Goal: Task Accomplishment & Management: Manage account settings

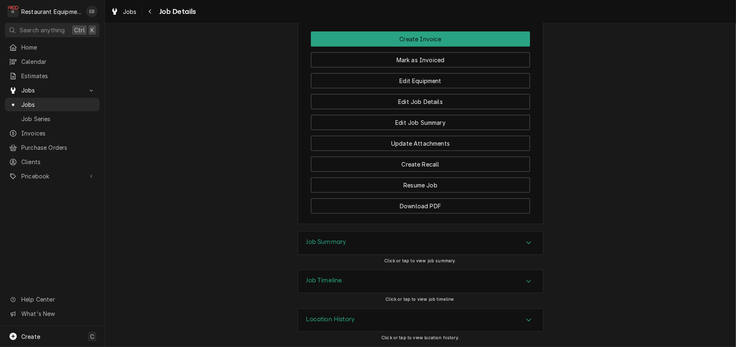
scroll to position [1099, 0]
click at [128, 13] on div "Jobs" at bounding box center [123, 12] width 29 height 10
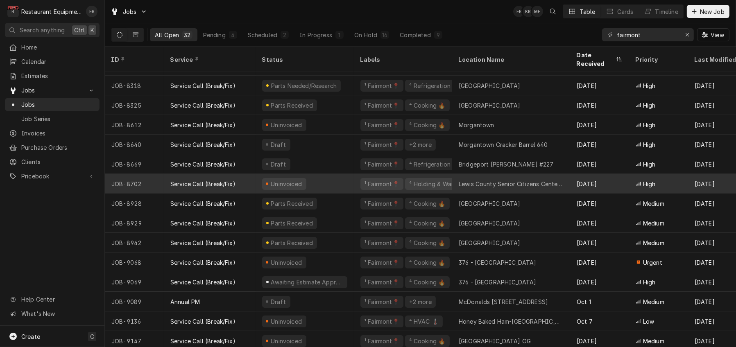
scroll to position [109, 0]
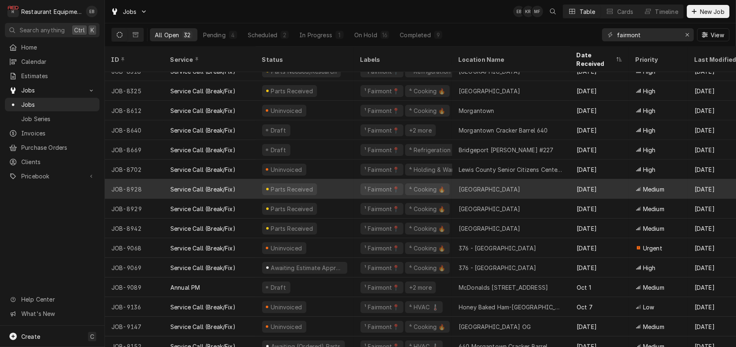
click at [351, 184] on div "Parts Received" at bounding box center [305, 189] width 98 height 20
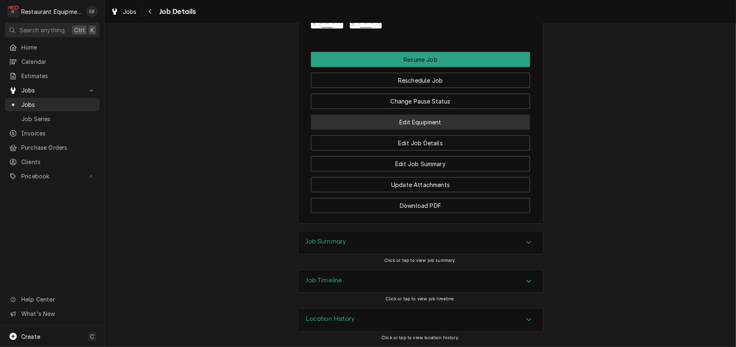
scroll to position [1065, 0]
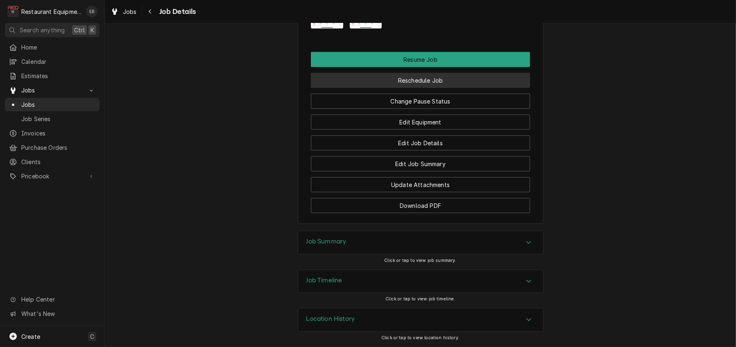
click at [428, 88] on button "Reschedule Job" at bounding box center [420, 80] width 219 height 15
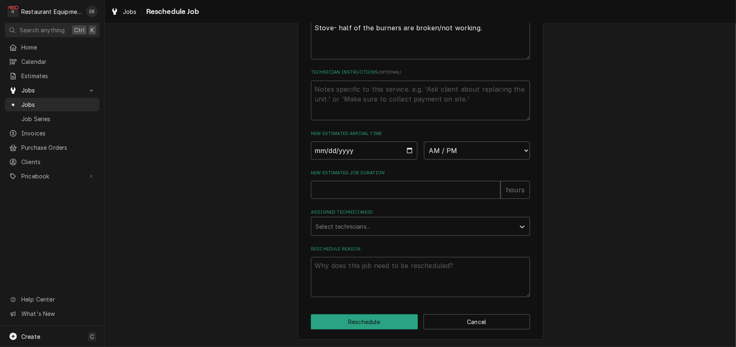
scroll to position [328, 0]
click at [408, 142] on input "Date" at bounding box center [364, 151] width 106 height 18
type textarea "x"
type input "2025-10-15"
click at [465, 143] on select "AM / PM 6:00 AM 6:15 AM 6:30 AM 6:45 AM 7:00 AM 7:15 AM 7:30 AM 7:45 AM 8:00 AM…" at bounding box center [477, 151] width 106 height 18
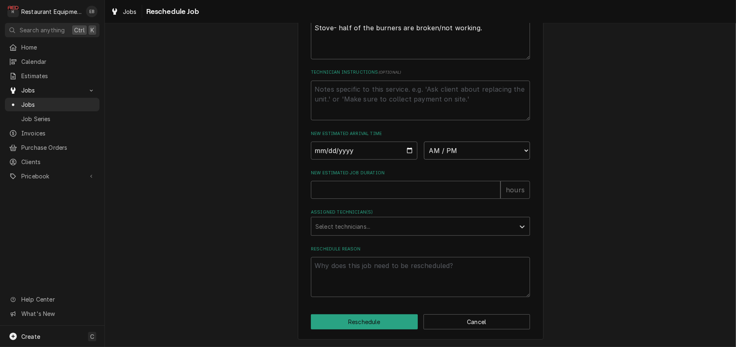
scroll to position [337, 0]
click at [408, 142] on input "2025-10-15" at bounding box center [364, 151] width 106 height 18
type textarea "x"
type input "2025-10-16"
click at [476, 142] on select "AM / PM 6:00 AM 6:15 AM 6:30 AM 6:45 AM 7:00 AM 7:15 AM 7:30 AM 7:45 AM 8:00 AM…" at bounding box center [477, 151] width 106 height 18
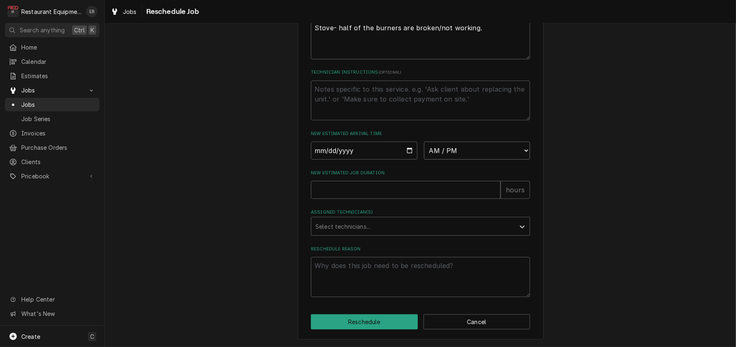
select select "09:00:00"
click at [424, 142] on select "AM / PM 6:00 AM 6:15 AM 6:30 AM 6:45 AM 7:00 AM 7:15 AM 7:30 AM 7:45 AM 8:00 AM…" at bounding box center [477, 151] width 106 height 18
click at [366, 181] on input "New Estimated Job Duration" at bounding box center [406, 190] width 190 height 18
type textarea "x"
type input "2"
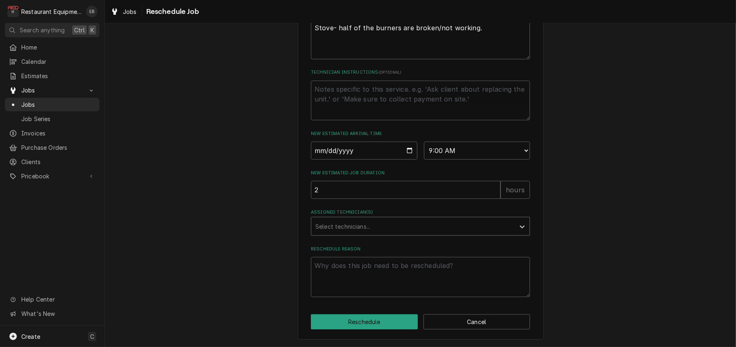
click at [371, 219] on div "Assigned Technician(s)" at bounding box center [412, 226] width 195 height 15
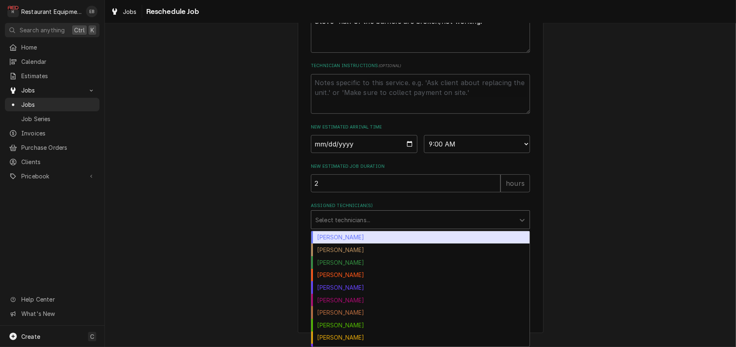
click at [368, 237] on div "[PERSON_NAME]" at bounding box center [420, 237] width 218 height 13
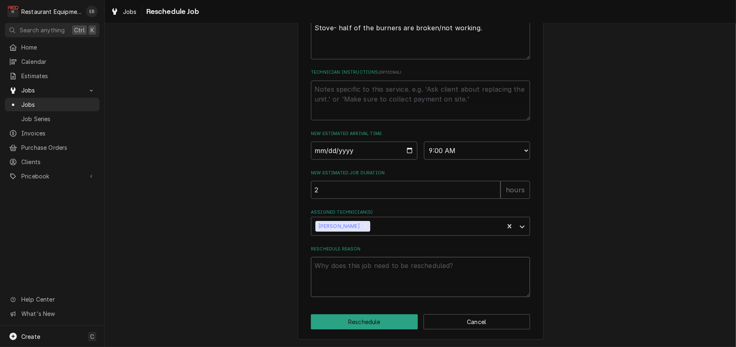
click at [376, 267] on textarea "Reschedule Reason" at bounding box center [420, 277] width 219 height 40
type textarea "x"
type textarea "p"
type textarea "x"
type textarea "pa"
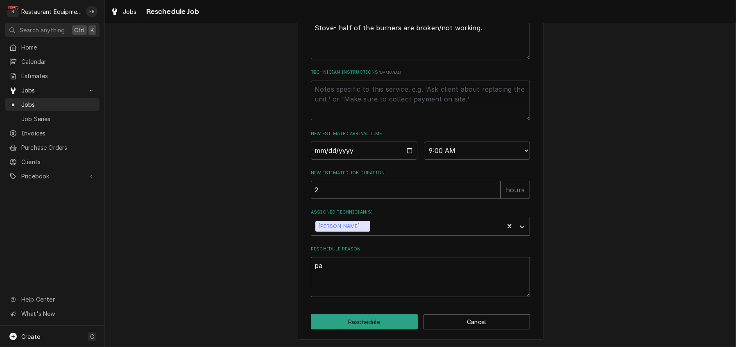
type textarea "x"
type textarea "par"
type textarea "x"
type textarea "part"
type textarea "x"
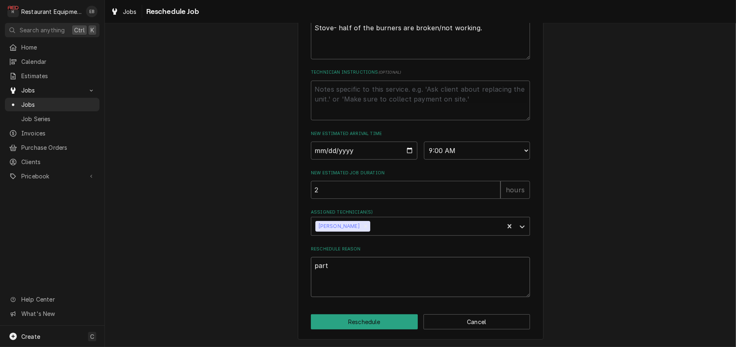
type textarea "part"
type textarea "x"
type textarea "part r"
type textarea "x"
type textarea "part re"
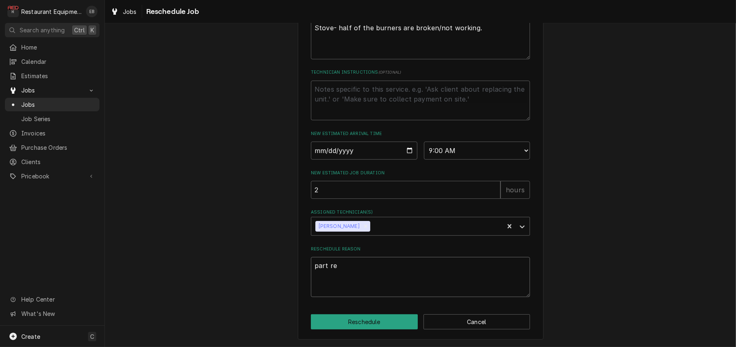
type textarea "x"
type textarea "part rec"
type textarea "x"
type textarea "part rece"
type textarea "x"
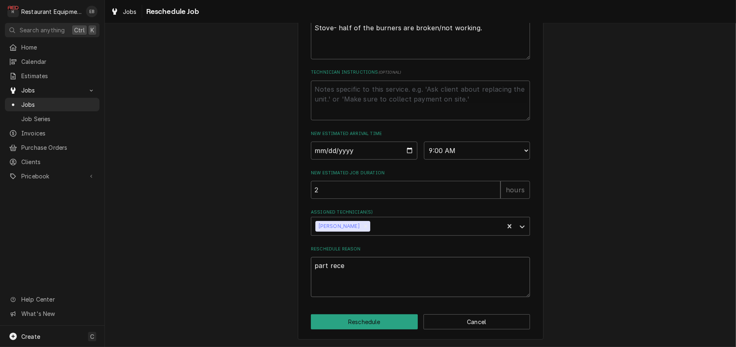
type textarea "part recei"
type textarea "x"
type textarea "part receiv"
type textarea "x"
type textarea "part receive"
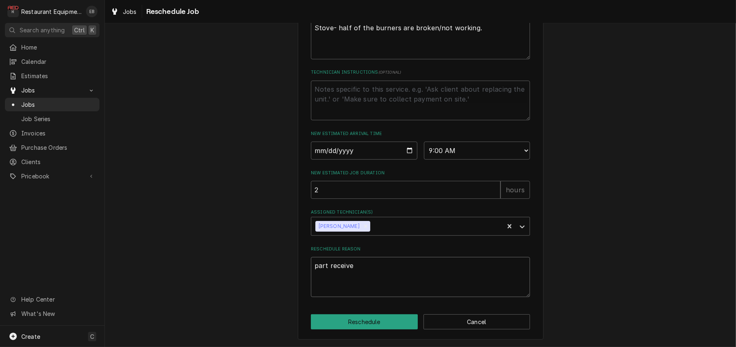
type textarea "x"
type textarea "part received"
type textarea "x"
type textarea "part received"
click at [373, 319] on button "Reschedule" at bounding box center [364, 322] width 107 height 15
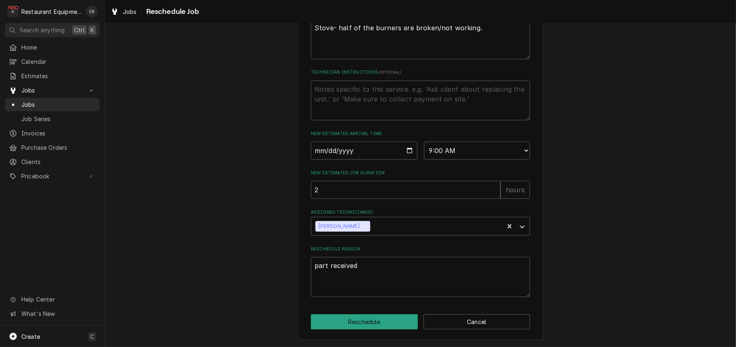
type textarea "x"
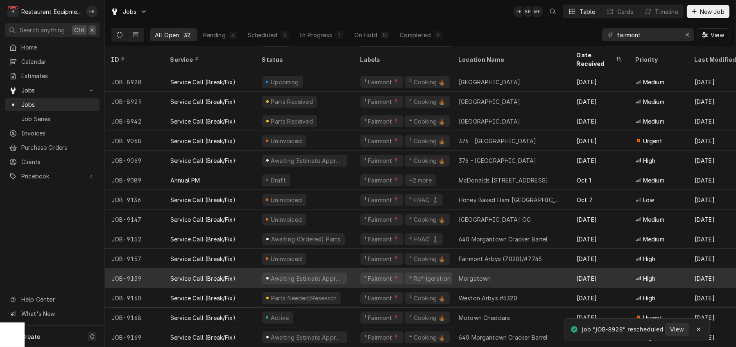
scroll to position [152, 0]
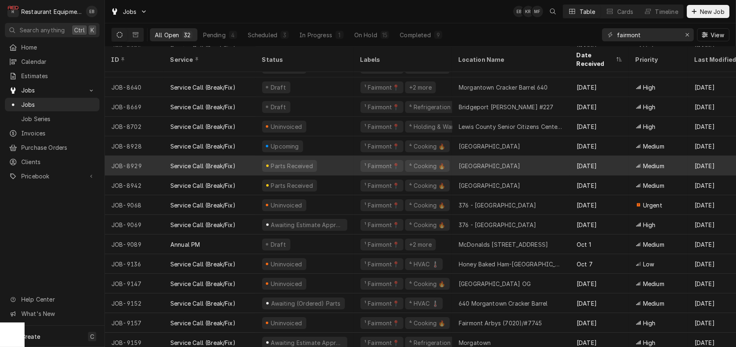
click at [354, 166] on div "Parts Received" at bounding box center [305, 166] width 98 height 20
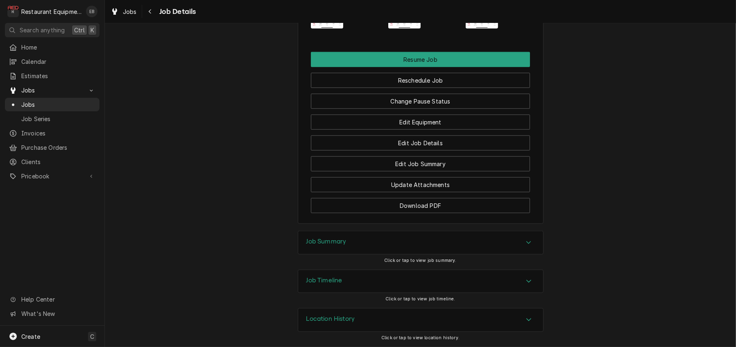
scroll to position [1065, 0]
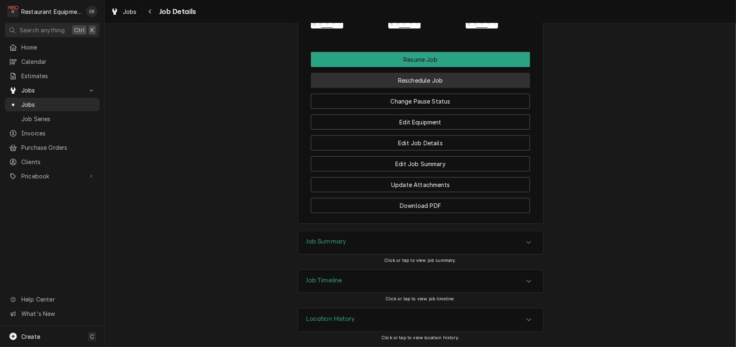
click at [422, 88] on button "Reschedule Job" at bounding box center [420, 80] width 219 height 15
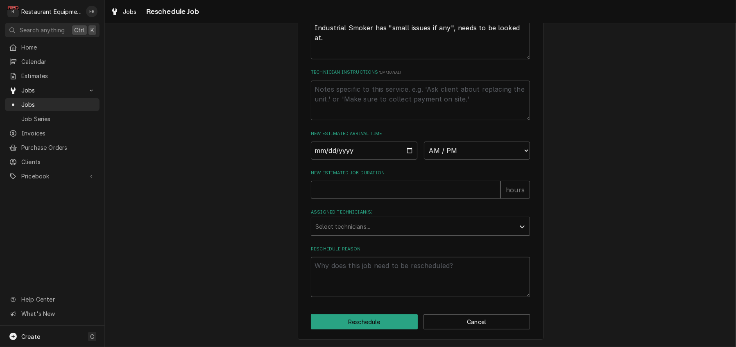
scroll to position [273, 0]
click at [408, 160] on input "Date" at bounding box center [364, 151] width 106 height 18
type input "2025-10-16"
type textarea "x"
click at [487, 160] on select "AM / PM 6:00 AM 6:15 AM 6:30 AM 6:45 AM 7:00 AM 7:15 AM 7:30 AM 7:45 AM 8:00 AM…" at bounding box center [477, 151] width 106 height 18
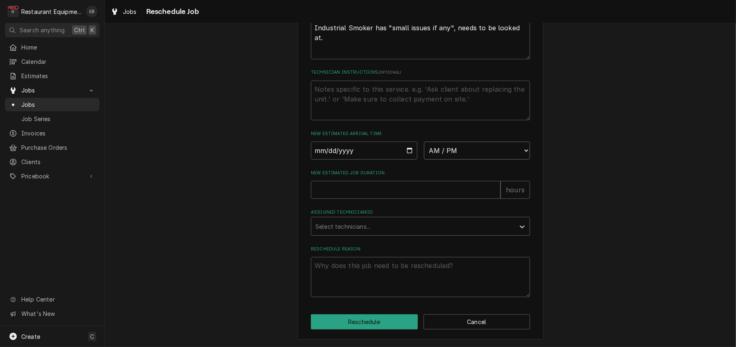
select select "10:00:00"
click at [424, 160] on select "AM / PM 6:00 AM 6:15 AM 6:30 AM 6:45 AM 7:00 AM 7:15 AM 7:30 AM 7:45 AM 8:00 AM…" at bounding box center [477, 151] width 106 height 18
type textarea "x"
click at [464, 160] on select "AM / PM 6:00 AM 6:15 AM 6:30 AM 6:45 AM 7:00 AM 7:15 AM 7:30 AM 7:45 AM 8:00 AM…" at bounding box center [477, 151] width 106 height 18
select select "11:00:00"
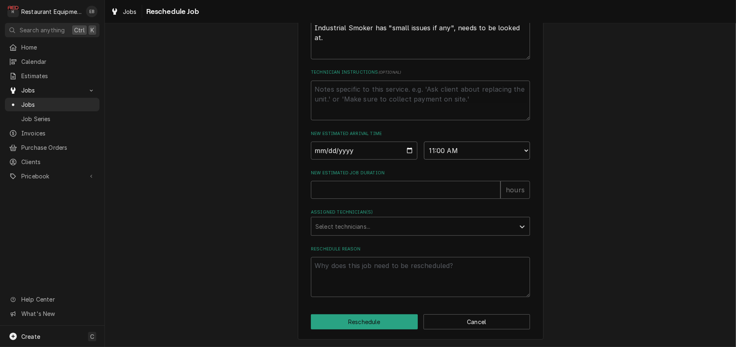
click at [424, 160] on select "AM / PM 6:00 AM 6:15 AM 6:30 AM 6:45 AM 7:00 AM 7:15 AM 7:30 AM 7:45 AM 8:00 AM…" at bounding box center [477, 151] width 106 height 18
click at [405, 199] on input "New Estimated Job Duration" at bounding box center [406, 190] width 190 height 18
type textarea "x"
type input "2"
click at [360, 234] on div "Assigned Technician(s)" at bounding box center [412, 226] width 195 height 15
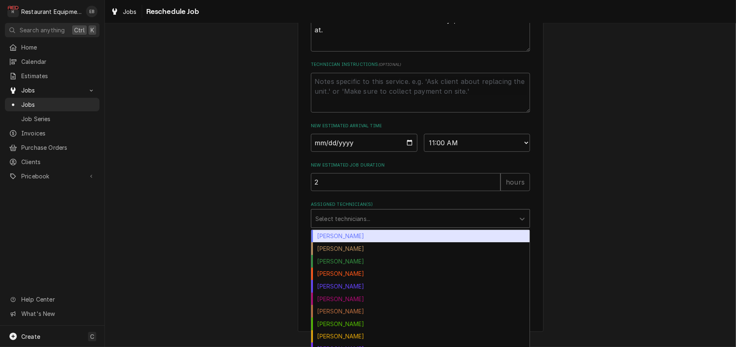
click at [354, 243] on div "[PERSON_NAME]" at bounding box center [420, 236] width 218 height 13
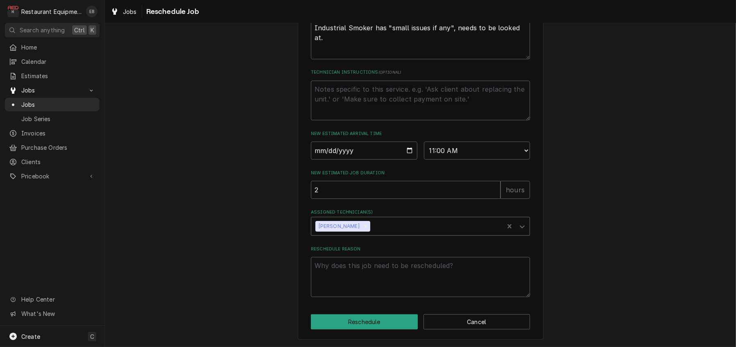
scroll to position [337, 0]
click at [371, 266] on textarea "Reschedule Reason" at bounding box center [420, 277] width 219 height 40
type textarea "x"
type textarea "p"
type textarea "x"
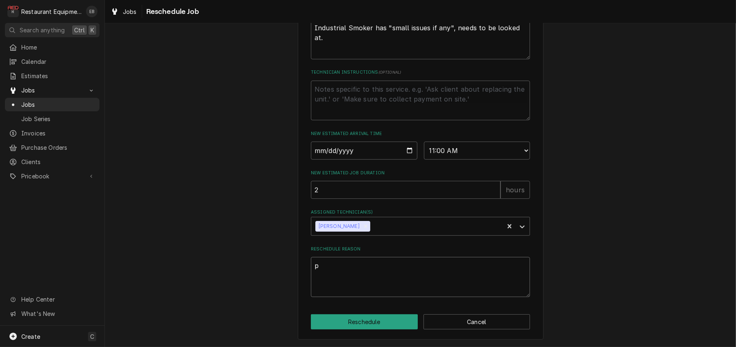
type textarea "pa"
type textarea "x"
type textarea "par"
type textarea "x"
type textarea "part"
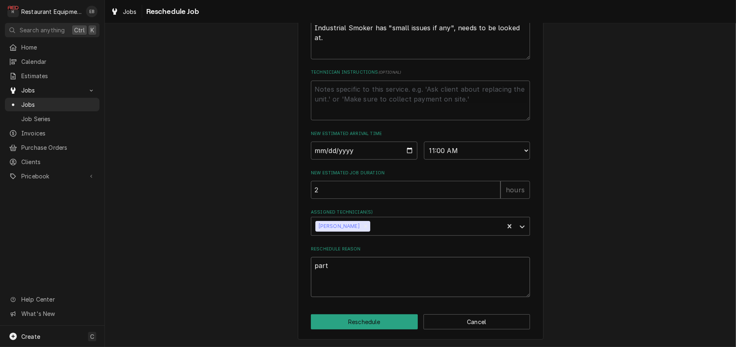
type textarea "x"
type textarea "parts"
type textarea "x"
type textarea "parts"
type textarea "x"
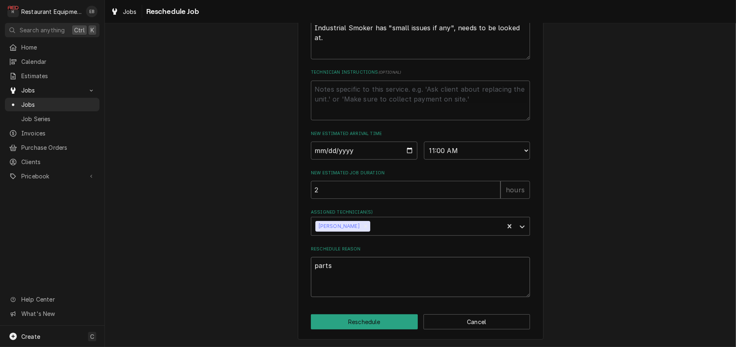
type textarea "parts r"
type textarea "x"
type textarea "parts re"
type textarea "x"
type textarea "parts rec"
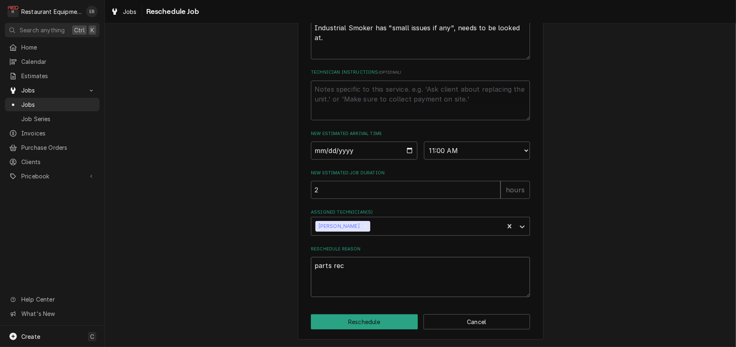
type textarea "x"
type textarea "parts rece"
type textarea "x"
type textarea "parts recei"
type textarea "x"
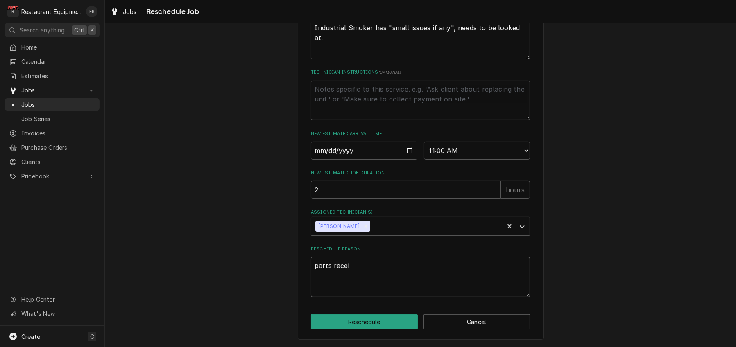
type textarea "parts receiv"
type textarea "x"
type textarea "parts receive"
type textarea "x"
type textarea "parts received"
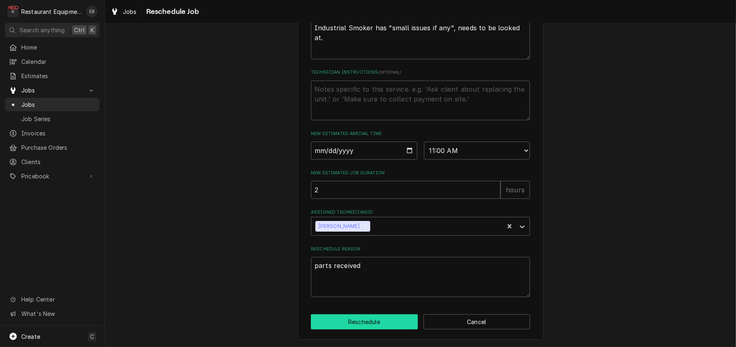
click at [375, 318] on button "Reschedule" at bounding box center [364, 322] width 107 height 15
type textarea "x"
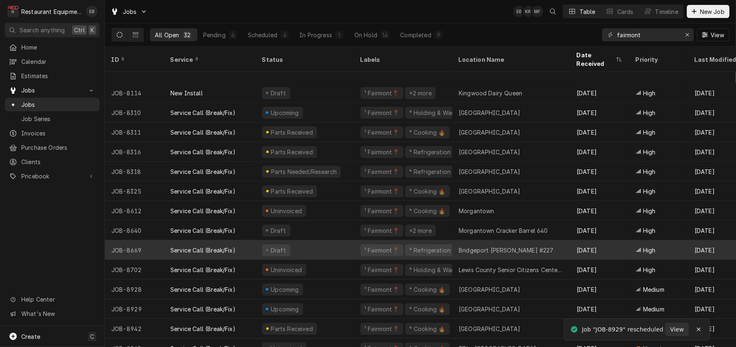
scroll to position [54, 0]
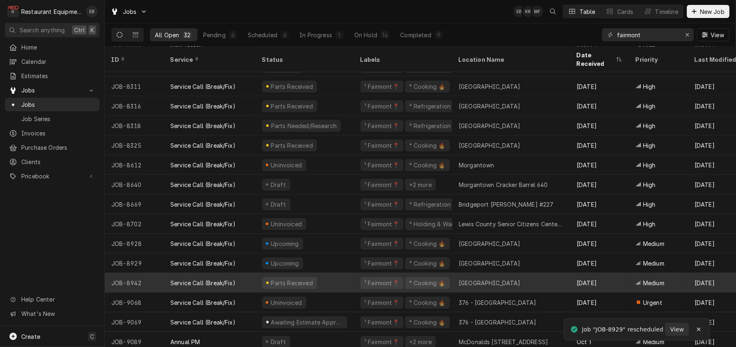
click at [354, 280] on div "Parts Received" at bounding box center [305, 283] width 98 height 20
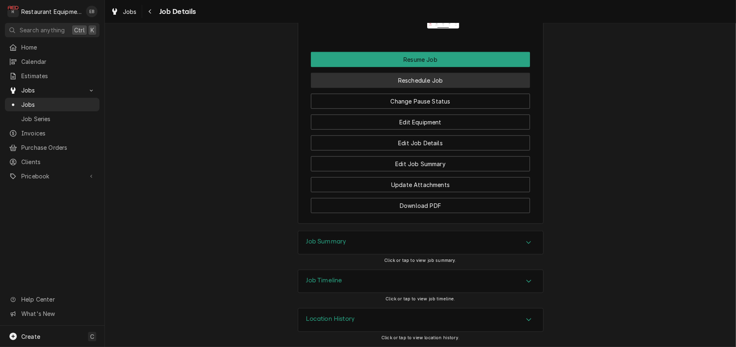
scroll to position [1010, 0]
click at [496, 88] on button "Reschedule Job" at bounding box center [420, 80] width 219 height 15
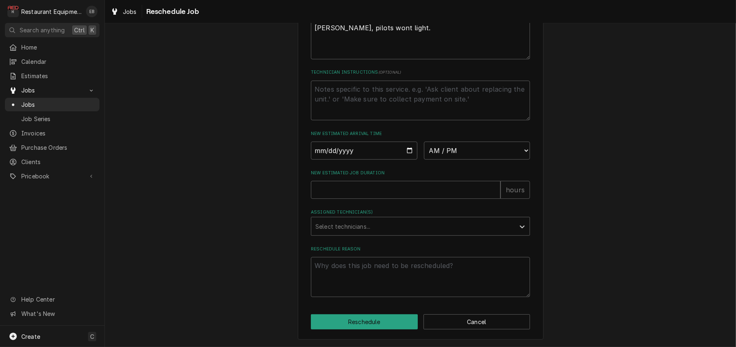
scroll to position [300, 0]
drag, startPoint x: 407, startPoint y: 169, endPoint x: 401, endPoint y: 201, distance: 32.1
click at [407, 160] on input "Date" at bounding box center [364, 151] width 106 height 18
type textarea "x"
type input "2025-10-15"
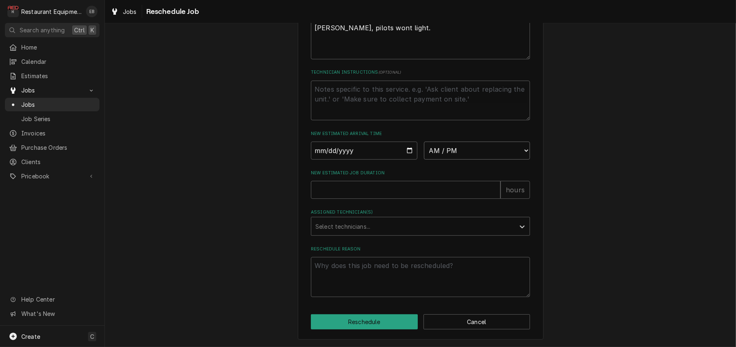
click at [449, 160] on select "AM / PM 6:00 AM 6:15 AM 6:30 AM 6:45 AM 7:00 AM 7:15 AM 7:30 AM 7:45 AM 8:00 AM…" at bounding box center [477, 151] width 106 height 18
select select "12:00:00"
click at [424, 160] on select "AM / PM 6:00 AM 6:15 AM 6:30 AM 6:45 AM 7:00 AM 7:15 AM 7:30 AM 7:45 AM 8:00 AM…" at bounding box center [477, 151] width 106 height 18
click at [364, 199] on input "New Estimated Job Duration" at bounding box center [406, 190] width 190 height 18
type textarea "x"
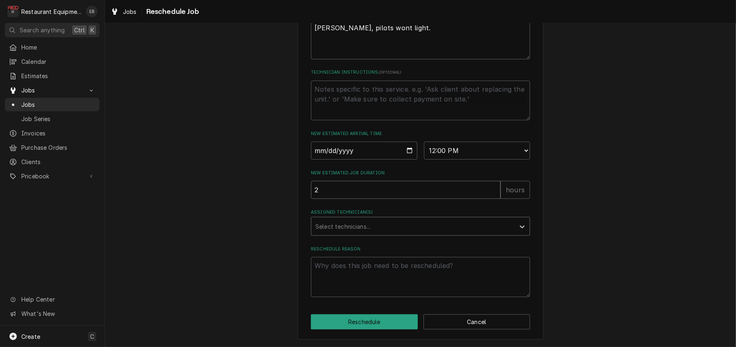
type input "2"
click at [360, 234] on div "Assigned Technician(s)" at bounding box center [412, 226] width 195 height 15
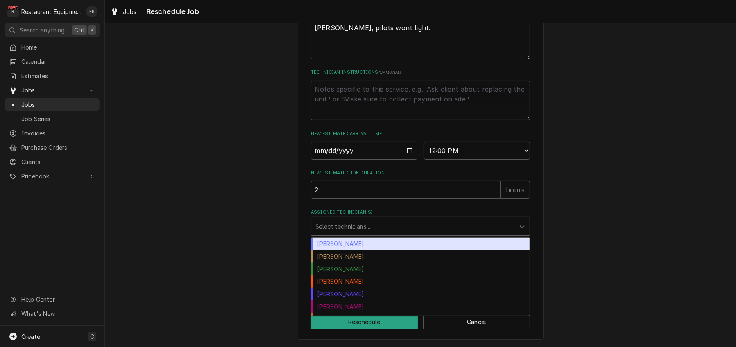
click at [362, 251] on div "[PERSON_NAME]" at bounding box center [420, 244] width 218 height 13
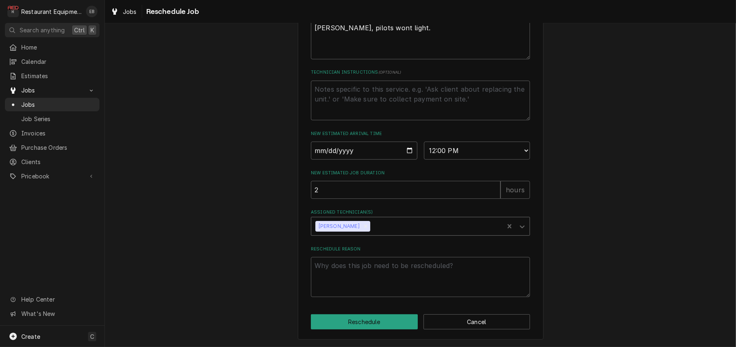
scroll to position [337, 0]
click at [362, 257] on textarea "Reschedule Reason" at bounding box center [420, 277] width 219 height 40
type textarea "x"
type textarea "p"
type textarea "x"
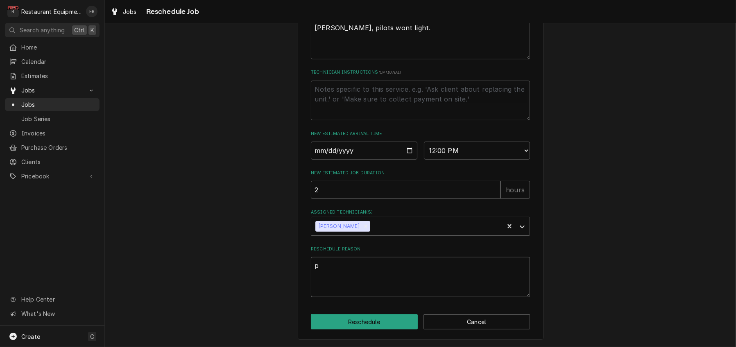
type textarea "pa"
type textarea "x"
type textarea "par"
type textarea "x"
type textarea "part"
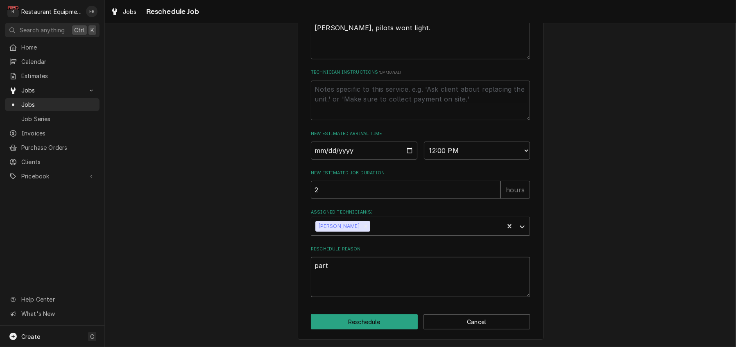
type textarea "x"
type textarea "parts"
type textarea "x"
type textarea "parts"
type textarea "x"
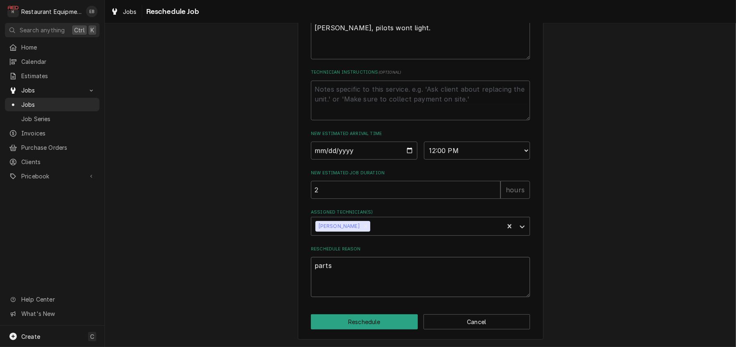
type textarea "parts r"
type textarea "x"
type textarea "parts re"
type textarea "x"
type textarea "parts rec"
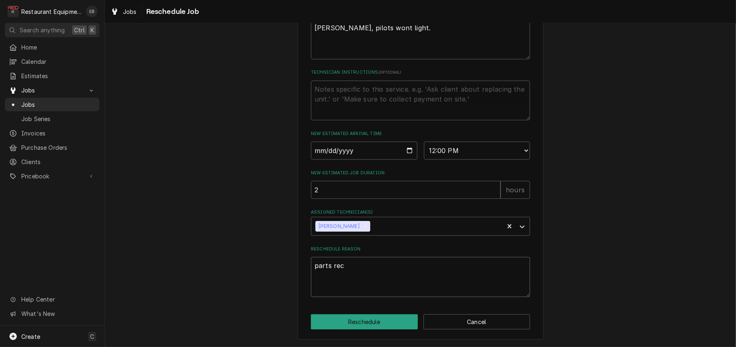
type textarea "x"
type textarea "parts rece"
type textarea "x"
type textarea "parts recei"
type textarea "x"
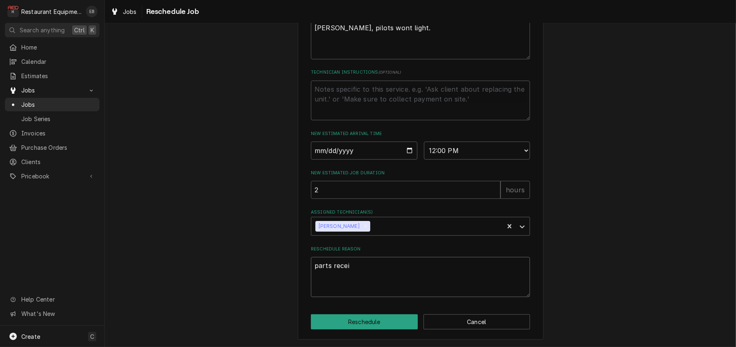
type textarea "parts receiv"
type textarea "x"
type textarea "parts receive"
type textarea "x"
type textarea "parts received"
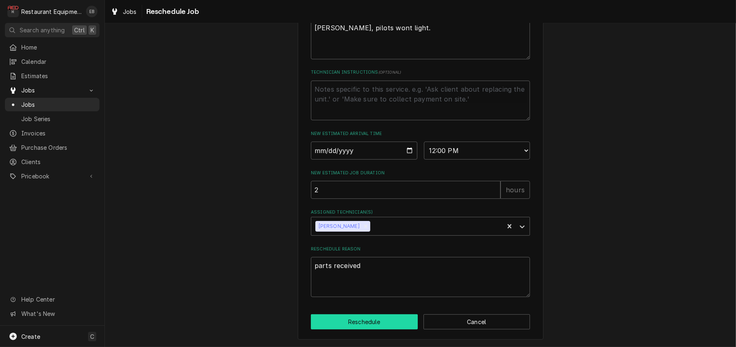
click at [350, 323] on button "Reschedule" at bounding box center [364, 322] width 107 height 15
type textarea "x"
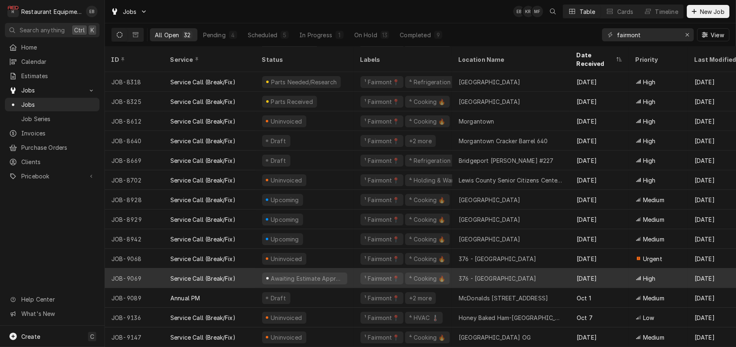
scroll to position [46, 0]
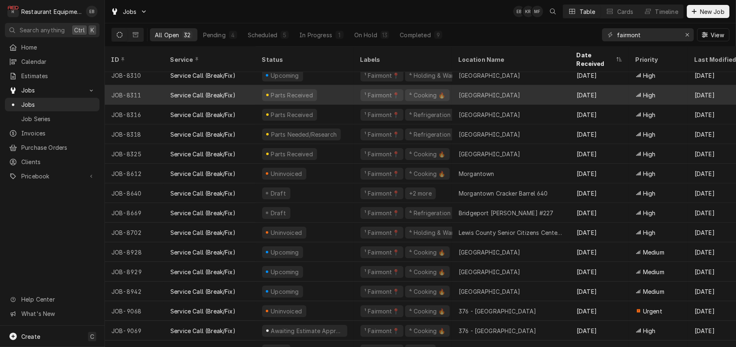
click at [344, 95] on div "Parts Received" at bounding box center [305, 95] width 98 height 20
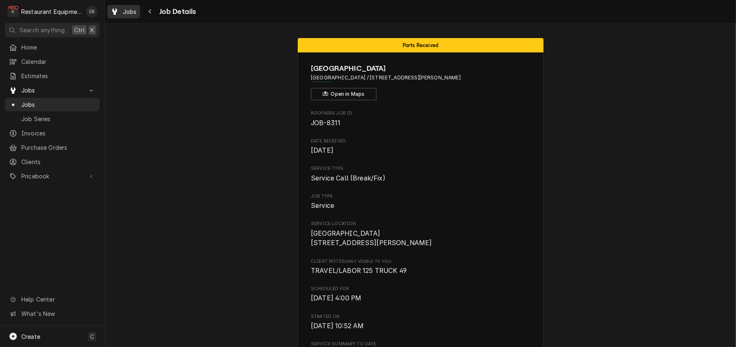
click at [134, 12] on span "Jobs" at bounding box center [130, 11] width 14 height 9
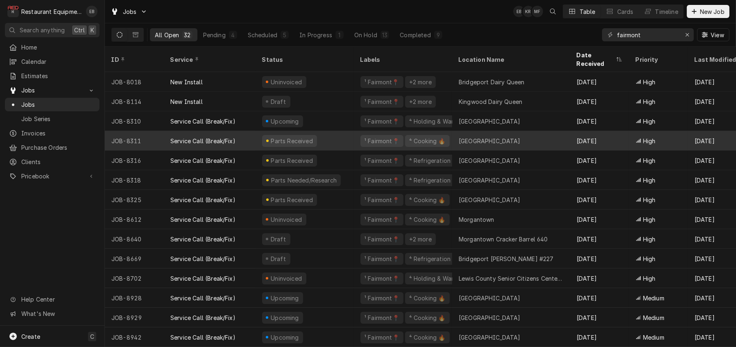
click at [351, 140] on div "Parts Received" at bounding box center [305, 141] width 98 height 20
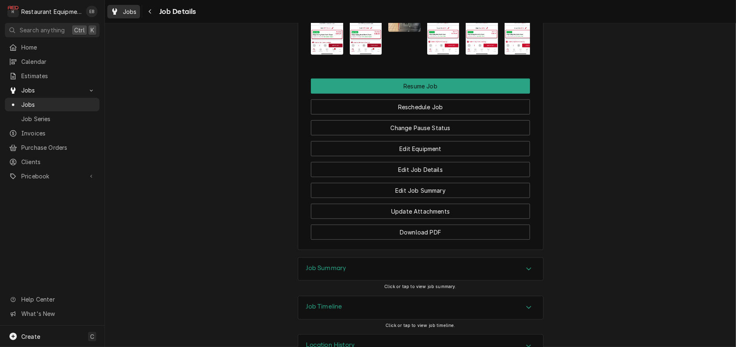
click at [117, 11] on icon "Dynamic Content Wrapper" at bounding box center [114, 11] width 5 height 7
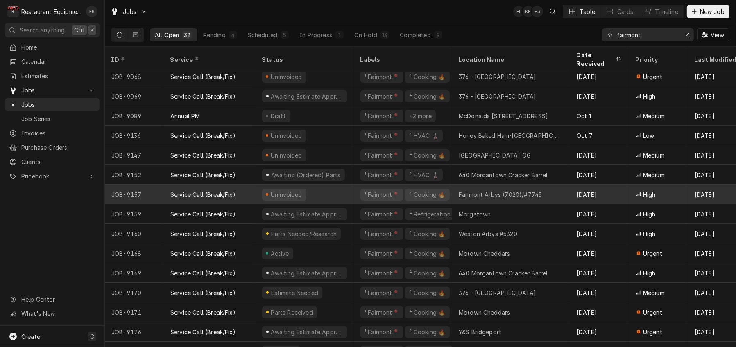
scroll to position [340, 0]
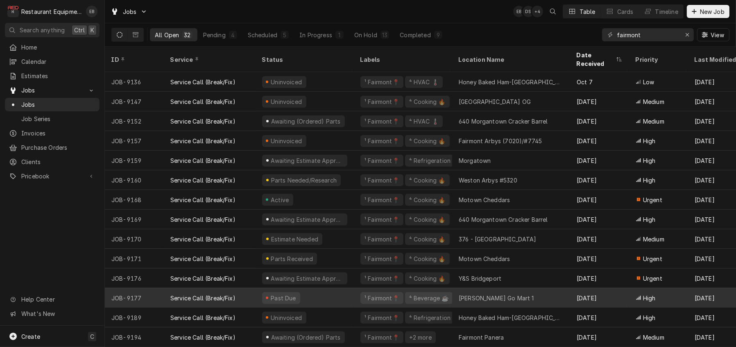
click at [353, 293] on div "Past Due" at bounding box center [305, 298] width 98 height 20
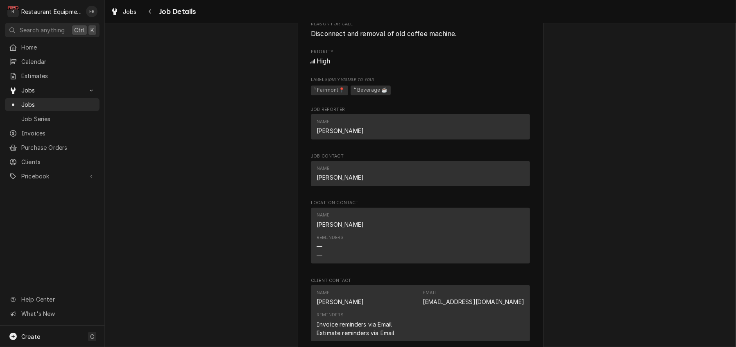
scroll to position [437, 0]
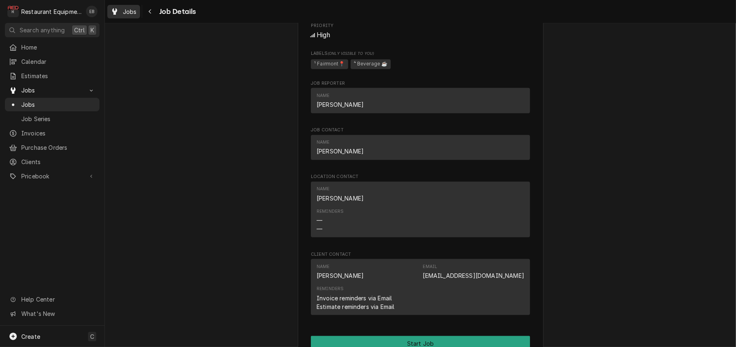
click at [127, 11] on div "Jobs" at bounding box center [123, 12] width 29 height 10
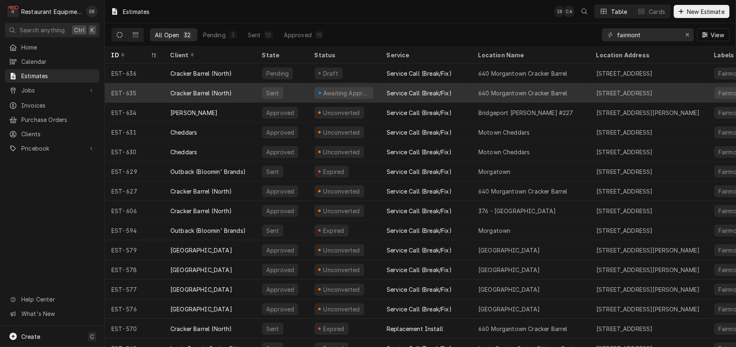
click at [386, 93] on div "Service Call (Break/Fix)" at bounding box center [426, 93] width 92 height 20
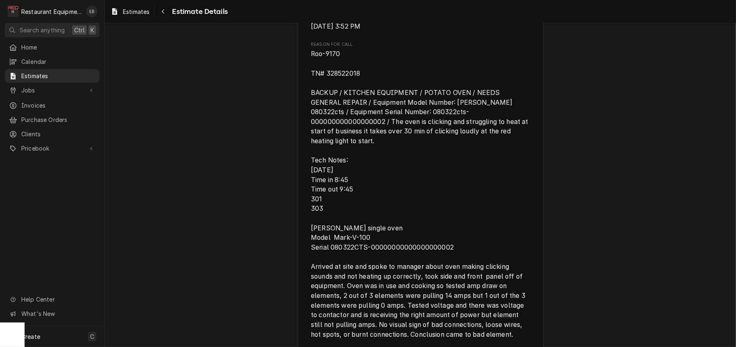
scroll to position [464, 0]
drag, startPoint x: 321, startPoint y: 170, endPoint x: 356, endPoint y: 172, distance: 34.9
click at [356, 172] on span "Roo-9170 TN# 328522018 BACKUP / KITCHEN EQUIPMENT / POTATO OVEN / NEEDS GENERAL…" at bounding box center [420, 195] width 219 height 288
copy span "328522018"
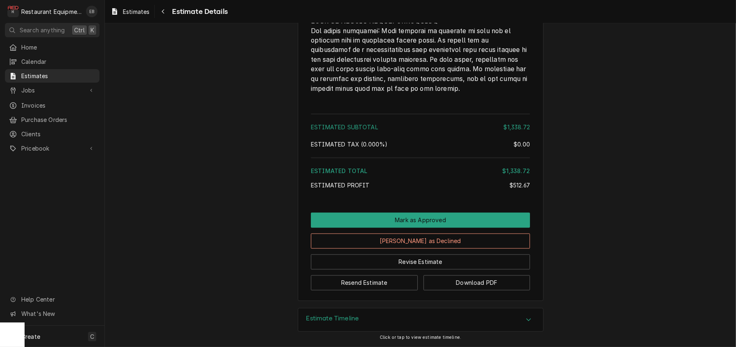
scroll to position [2194, 0]
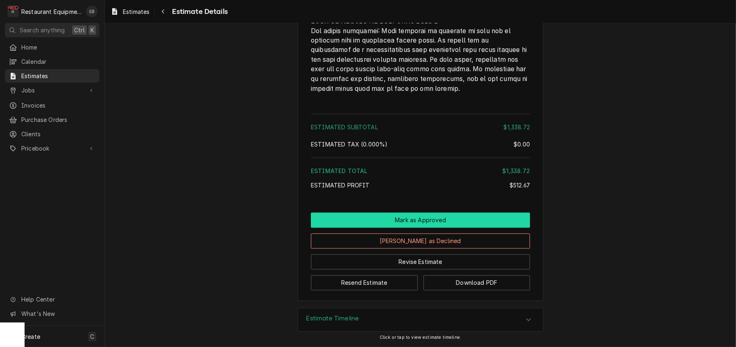
click at [397, 213] on button "Mark as Approved" at bounding box center [420, 220] width 219 height 15
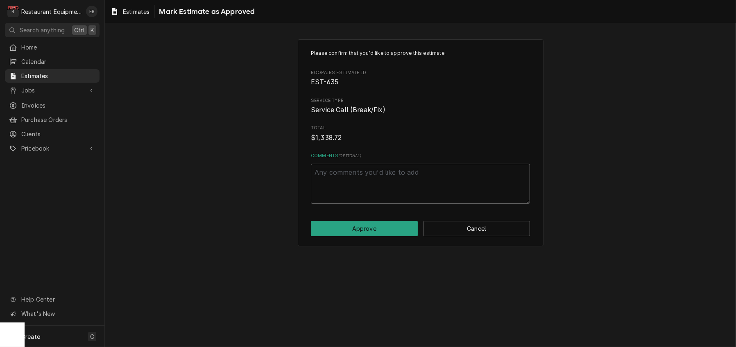
click at [368, 190] on textarea "Comments ( optional )" at bounding box center [420, 184] width 219 height 40
type textarea "x"
type textarea "A"
type textarea "x"
type textarea "Ap"
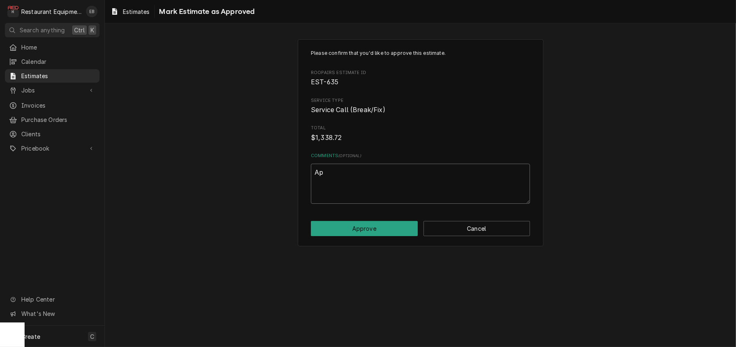
type textarea "x"
type textarea "App"
type textarea "x"
type textarea "Appr"
type textarea "x"
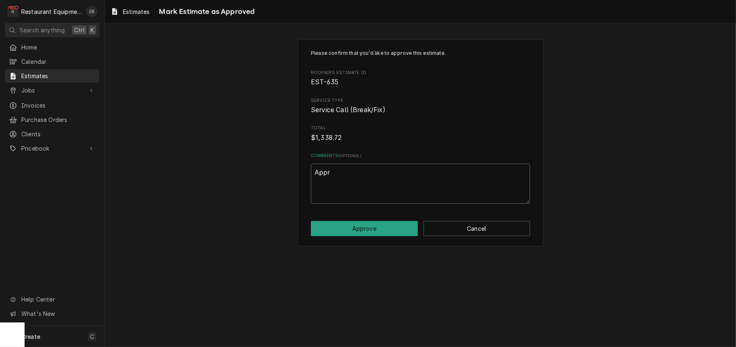
type textarea "Appro"
type textarea "x"
type textarea "Approv"
type textarea "x"
type textarea "Approve"
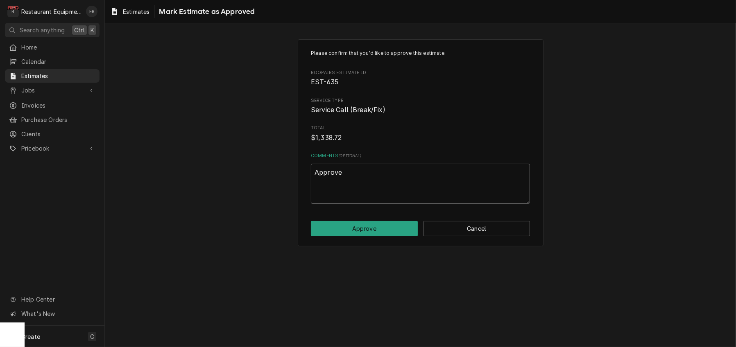
type textarea "x"
type textarea "Approved"
type textarea "x"
type textarea "Approved"
type textarea "x"
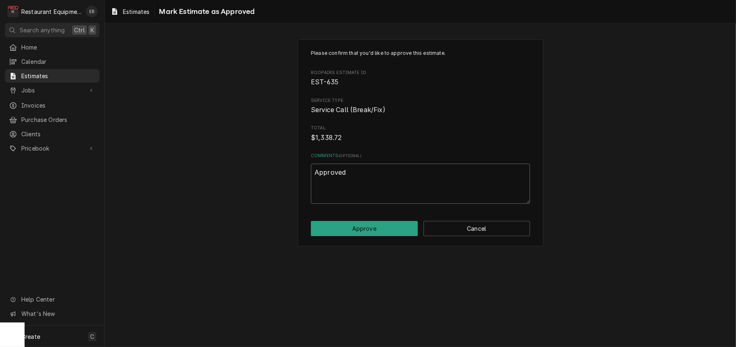
type textarea "Approved o"
type textarea "x"
type textarea "Approved on"
type textarea "x"
type textarea "Approved on"
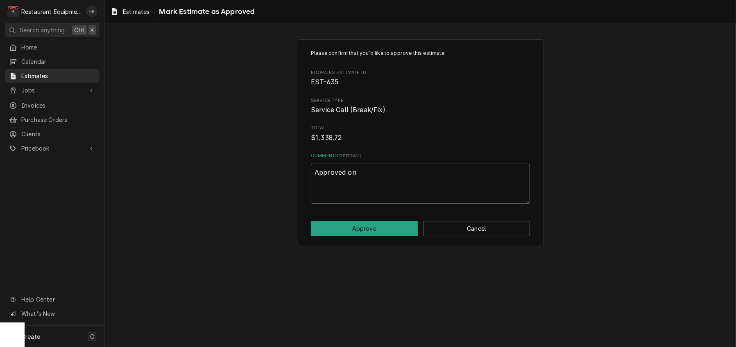
type textarea "x"
type textarea "Approved on s"
type textarea "x"
type textarea "Approved on se"
type textarea "x"
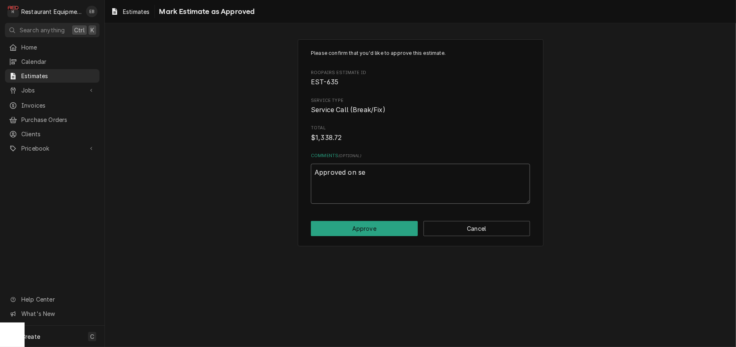
type textarea "Approved on ser"
type textarea "x"
type textarea "Approved on serv"
type textarea "x"
type textarea "Approved on servi"
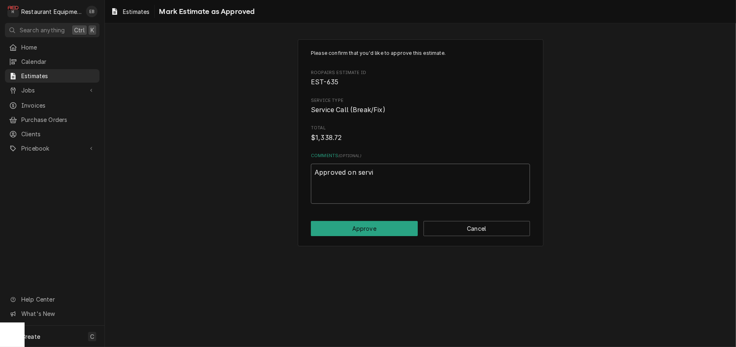
type textarea "x"
type textarea "Approved on servic"
type textarea "x"
type textarea "Approved on service"
type textarea "x"
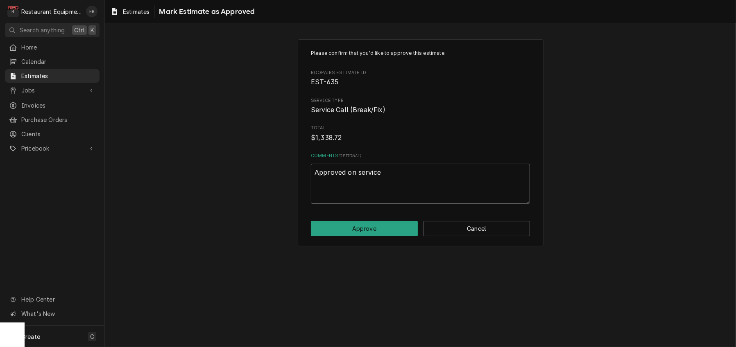
type textarea "Approved on service"
type textarea "x"
type textarea "Approved on service c"
type textarea "x"
type textarea "Approved on service ch"
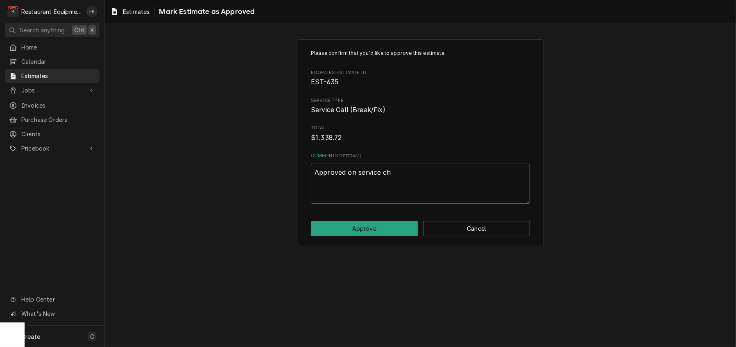
type textarea "x"
type textarea "Approved on service cha"
type textarea "x"
type textarea "Approved on service chan"
type textarea "x"
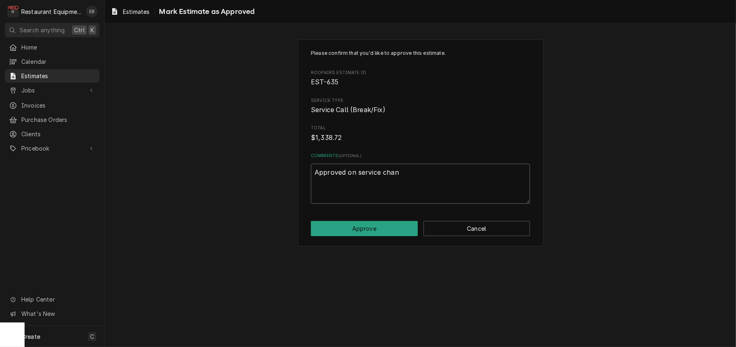
type textarea "Approved on service chann"
type textarea "x"
type textarea "Approved on service channe"
type textarea "x"
type textarea "Approved on service channel"
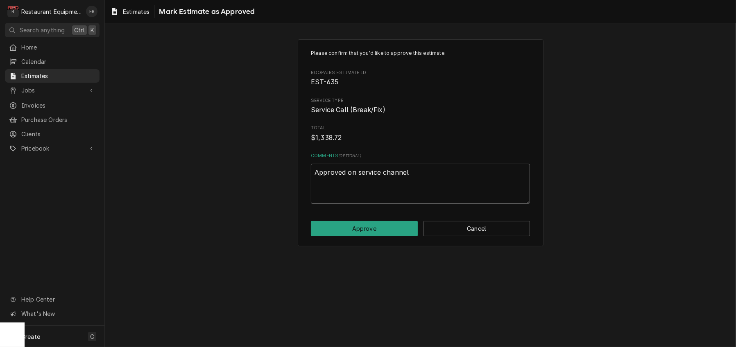
type textarea "x"
type textarea "Approved on service channel"
type textarea "x"
type textarea "Approved on service channel 1"
type textarea "x"
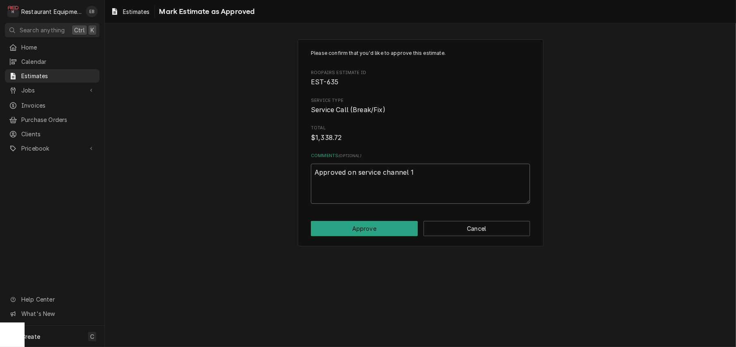
type textarea "Approved on service channel 10"
type textarea "x"
type textarea "Approved on service channel 10/"
type textarea "x"
type textarea "Approved on service channel 10/1"
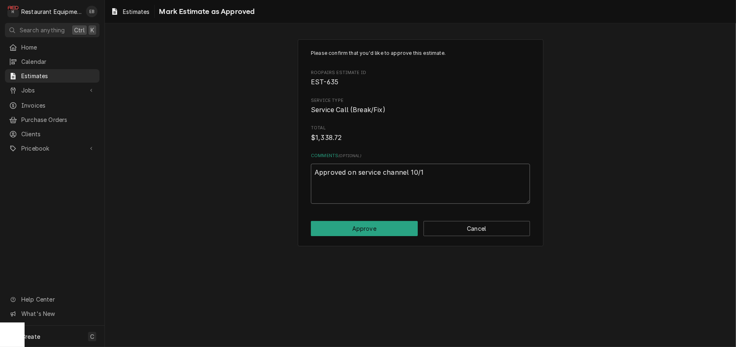
type textarea "x"
type textarea "Approved on service channel 10/15"
click at [373, 236] on button "Approve" at bounding box center [364, 228] width 107 height 15
type textarea "x"
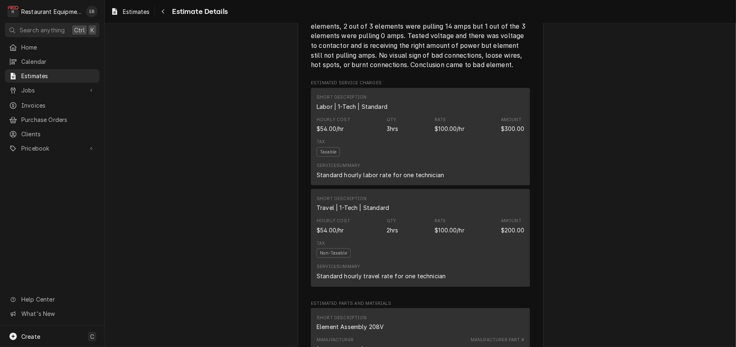
scroll to position [873, 0]
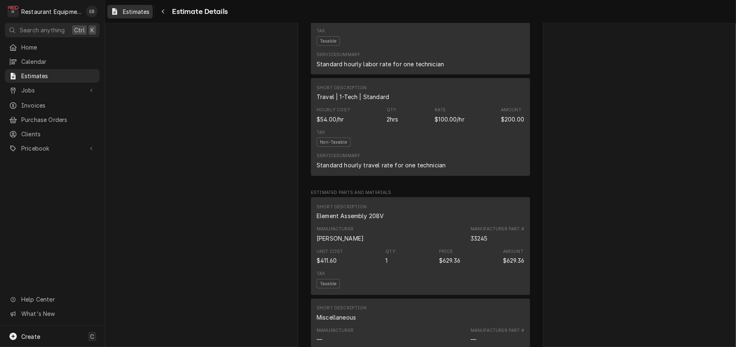
click at [149, 11] on span "Estimates" at bounding box center [136, 11] width 27 height 9
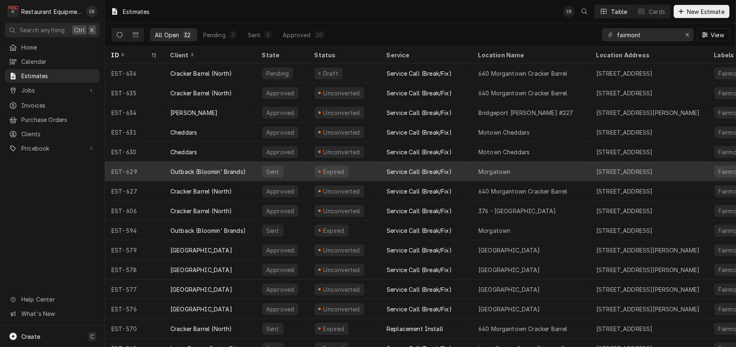
click at [371, 173] on div "Expired" at bounding box center [344, 172] width 72 height 20
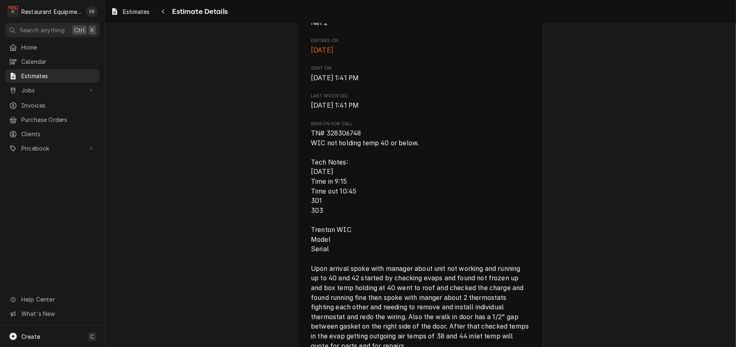
scroll to position [355, 0]
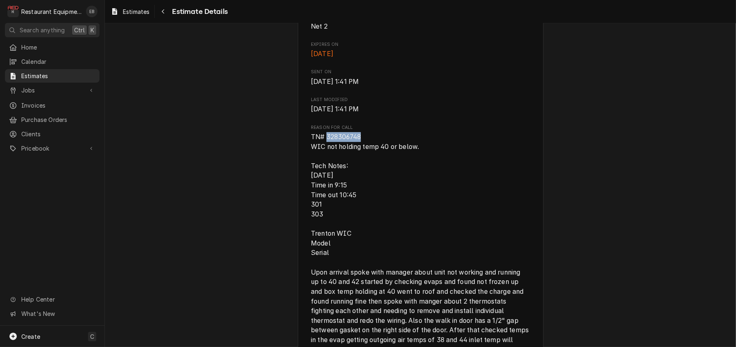
drag, startPoint x: 323, startPoint y: 227, endPoint x: 358, endPoint y: 226, distance: 35.2
click at [358, 226] on span "TN# 328306748 WIC not holding temp 40 or below. Tech Notes: 10/10/25 Time in 9:…" at bounding box center [420, 243] width 219 height 222
copy span "328306748"
drag, startPoint x: 381, startPoint y: 213, endPoint x: 375, endPoint y: 212, distance: 6.0
click at [381, 131] on span "Reason for Call" at bounding box center [420, 127] width 219 height 7
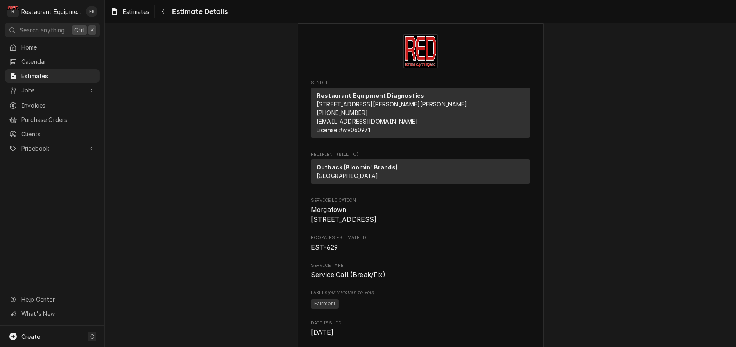
scroll to position [0, 0]
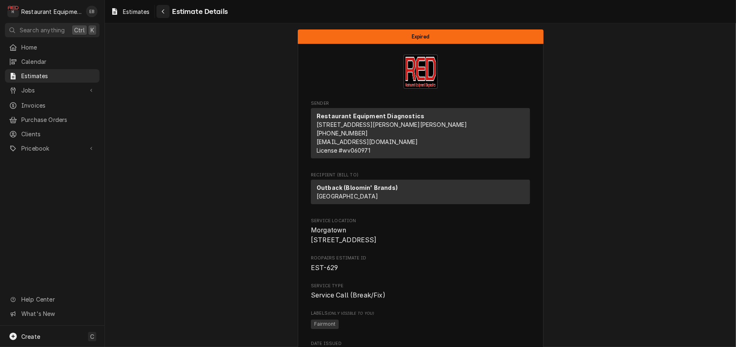
click at [164, 13] on icon "Navigate back" at bounding box center [163, 11] width 2 height 5
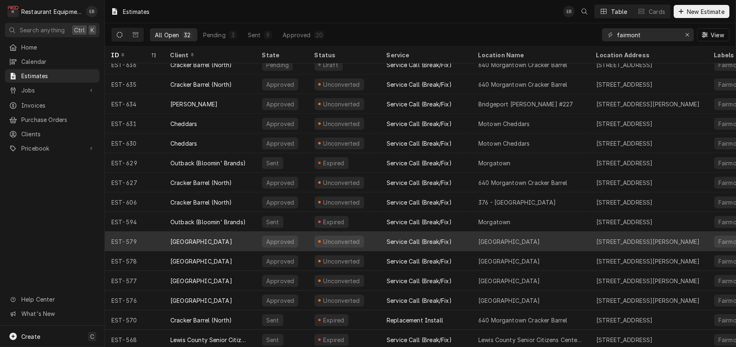
scroll to position [54, 0]
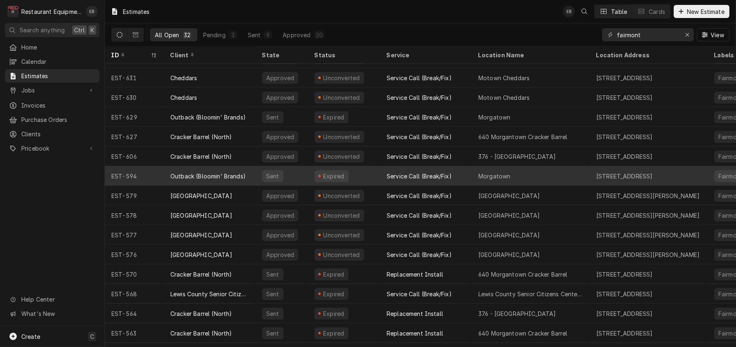
click at [373, 179] on div "Expired" at bounding box center [344, 176] width 72 height 20
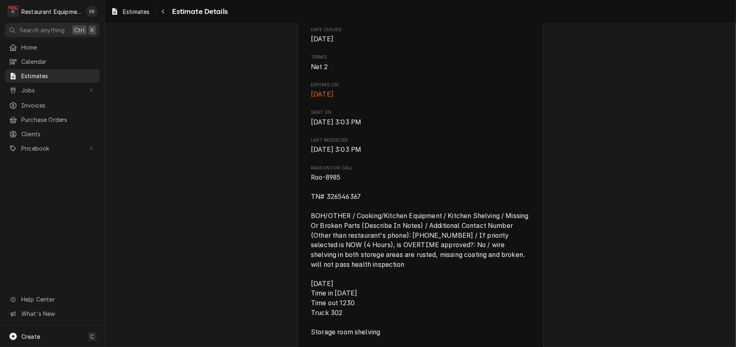
scroll to position [328, 0]
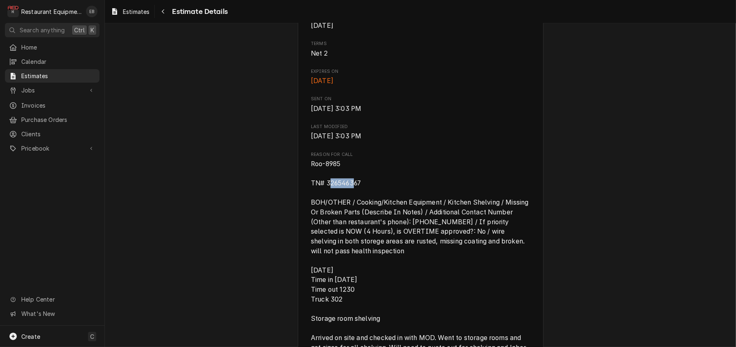
drag, startPoint x: 322, startPoint y: 275, endPoint x: 329, endPoint y: 274, distance: 7.0
click at [348, 275] on span "Roo-8985 TN# 326546367 BOH/OTHER / Cooking/Kitchen Equipment / Kitchen Shelving…" at bounding box center [420, 256] width 219 height 192
drag, startPoint x: 321, startPoint y: 274, endPoint x: 359, endPoint y: 274, distance: 37.7
click at [359, 274] on span "Roo-8985 TN# 326546367 BOH/OTHER / Cooking/Kitchen Equipment / Kitchen Shelving…" at bounding box center [420, 256] width 219 height 194
copy span "326546367"
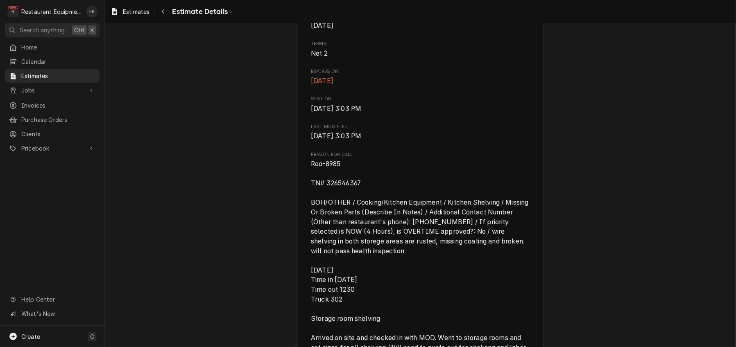
click at [480, 130] on span "Last Modified" at bounding box center [420, 127] width 219 height 7
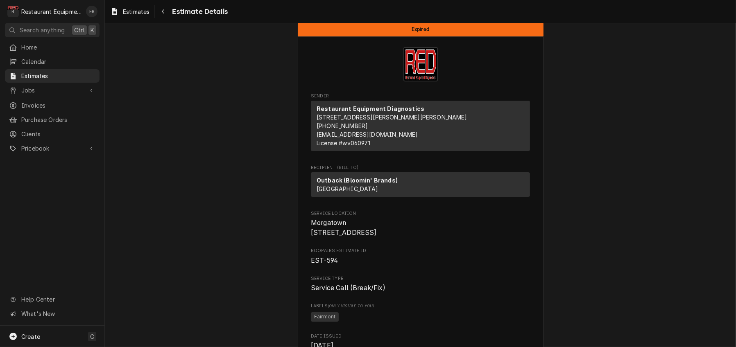
scroll to position [0, 0]
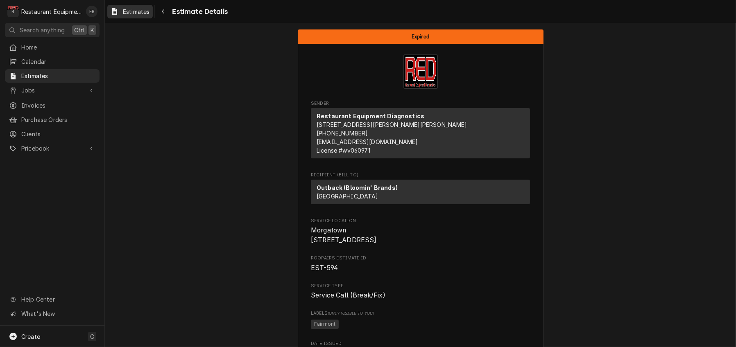
click at [149, 13] on span "Estimates" at bounding box center [136, 11] width 27 height 9
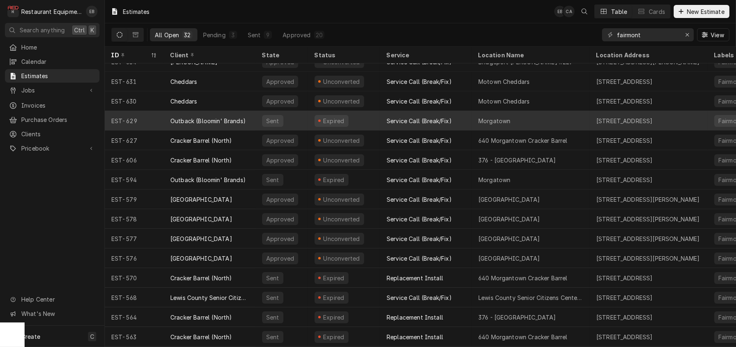
scroll to position [51, 0]
click at [306, 121] on div "Sent" at bounding box center [282, 121] width 52 height 20
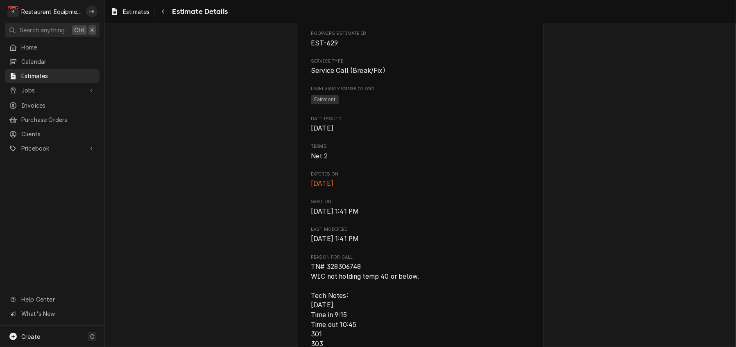
scroll to position [246, 0]
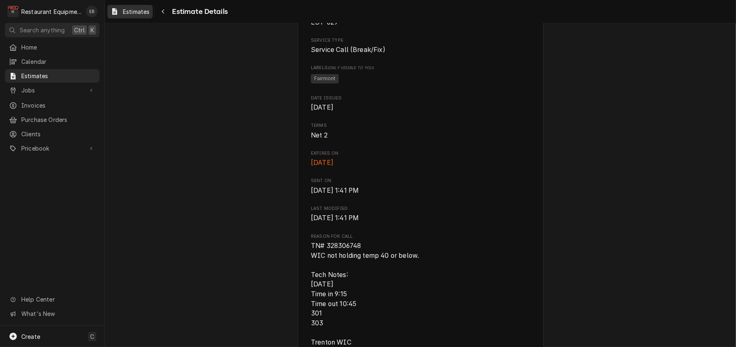
click at [144, 10] on span "Estimates" at bounding box center [136, 11] width 27 height 9
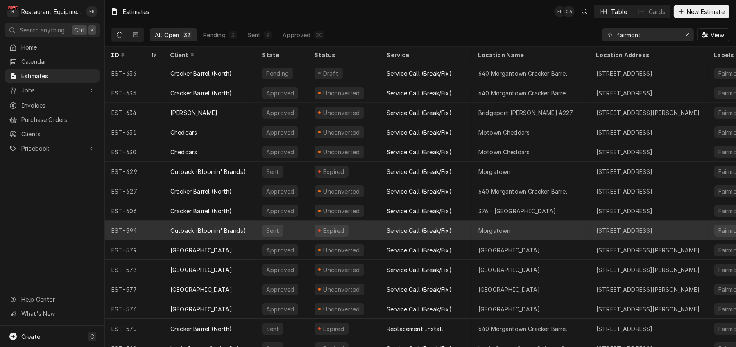
click at [308, 229] on div "Sent" at bounding box center [282, 231] width 52 height 20
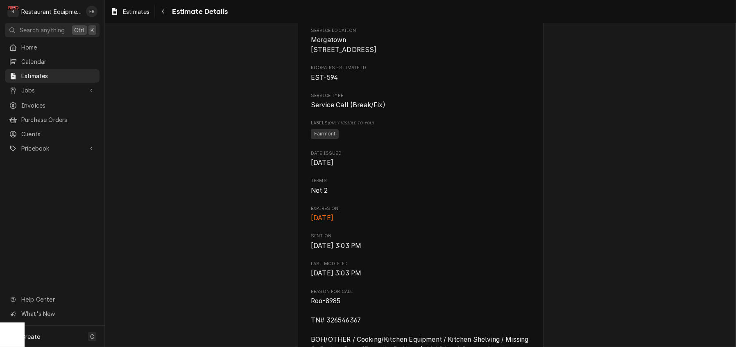
scroll to position [191, 0]
click at [144, 11] on span "Estimates" at bounding box center [136, 11] width 27 height 9
